Goal: Obtain resource: Download file/media

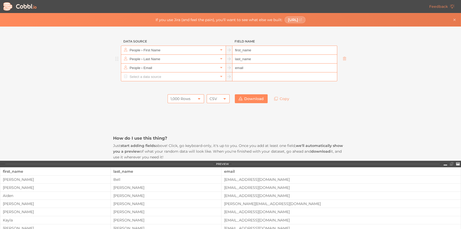
click at [183, 58] on input "People › Last Name" at bounding box center [173, 59] width 90 height 9
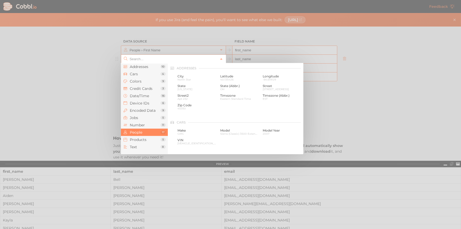
scroll to position [401, 0]
click at [141, 106] on li "Device IDs 6" at bounding box center [144, 102] width 47 height 7
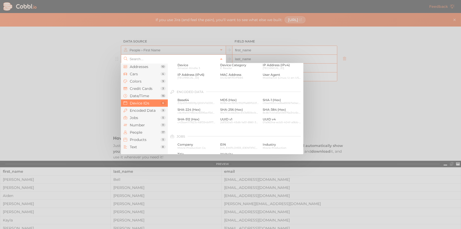
scroll to position [232, 0]
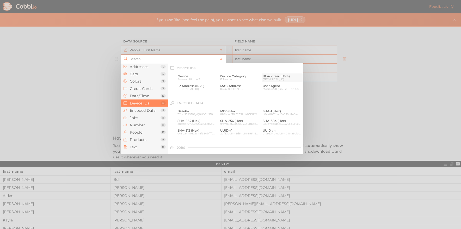
click at [274, 75] on span "IP Address (IPv4)" at bounding box center [281, 76] width 39 height 4
type input "Device IDs › IP Address (IPv4)"
type input "ipv4"
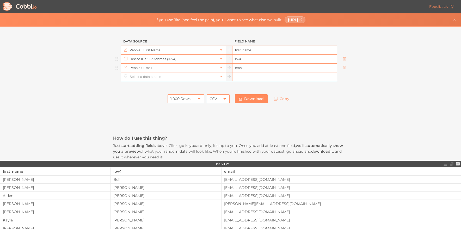
click at [156, 69] on input "People › Email" at bounding box center [173, 68] width 90 height 9
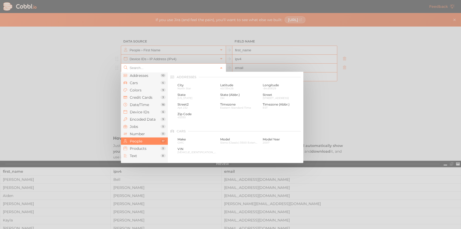
scroll to position [401, 0]
click at [145, 126] on span "Jobs" at bounding box center [145, 126] width 31 height 4
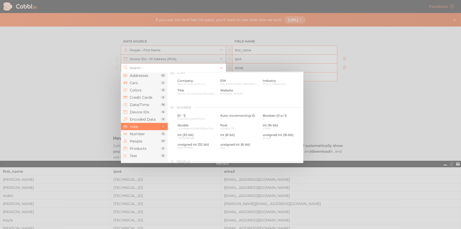
scroll to position [312, 0]
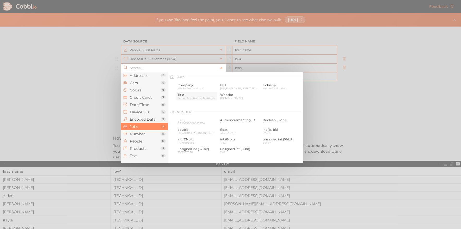
click at [201, 96] on span "Title" at bounding box center [196, 95] width 39 height 4
type input "Jobs › Title"
type input "title"
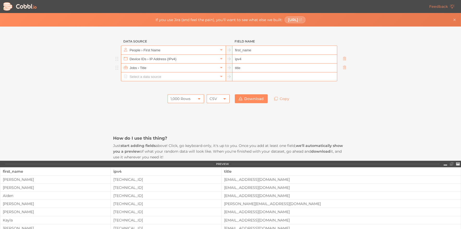
click at [249, 96] on link "Download" at bounding box center [251, 98] width 33 height 9
